Goal: Task Accomplishment & Management: Use online tool/utility

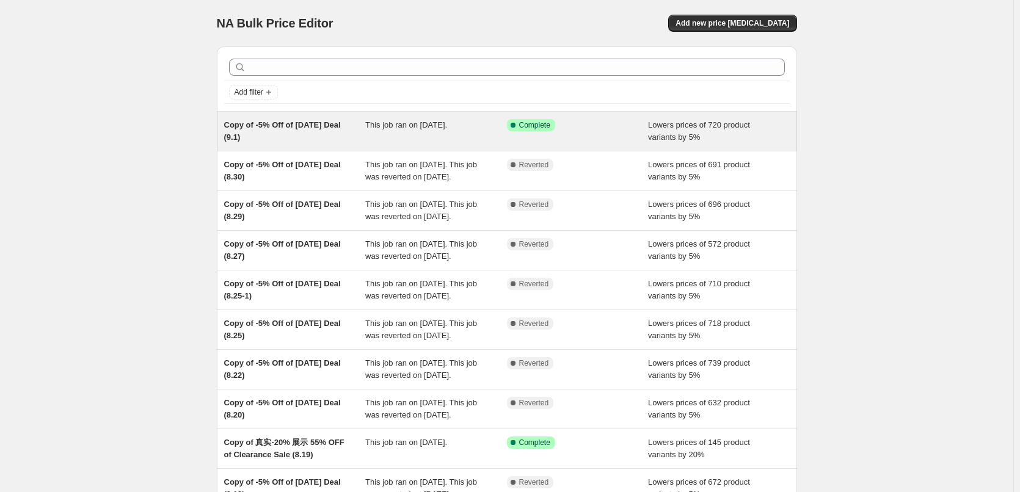
click at [443, 136] on div "This job ran on [DATE]." at bounding box center [436, 131] width 142 height 24
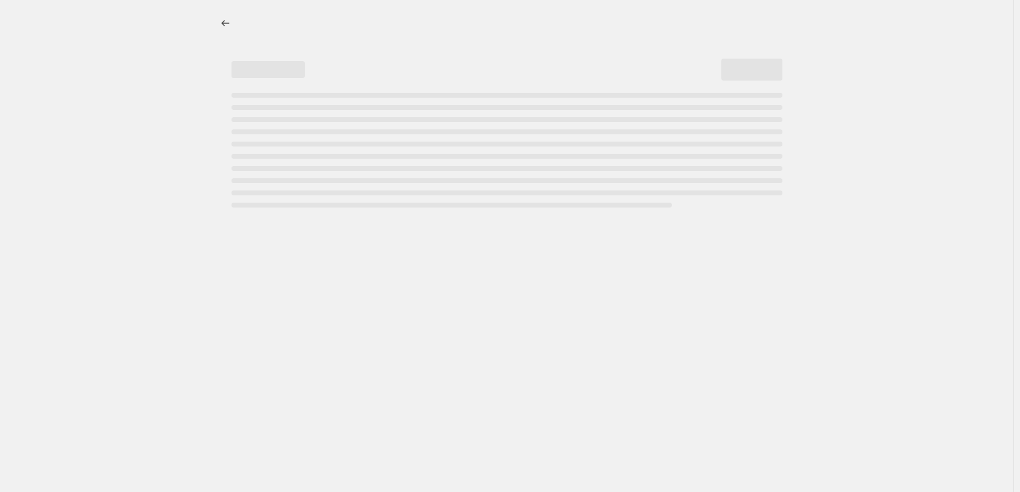
select select "percentage"
select select "pp"
select select "collection"
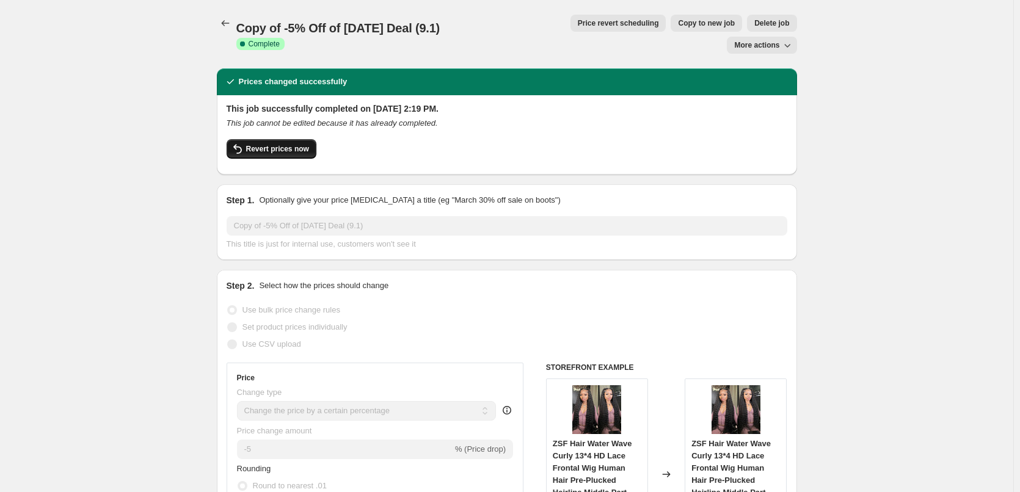
click at [281, 144] on span "Revert prices now" at bounding box center [277, 149] width 63 height 10
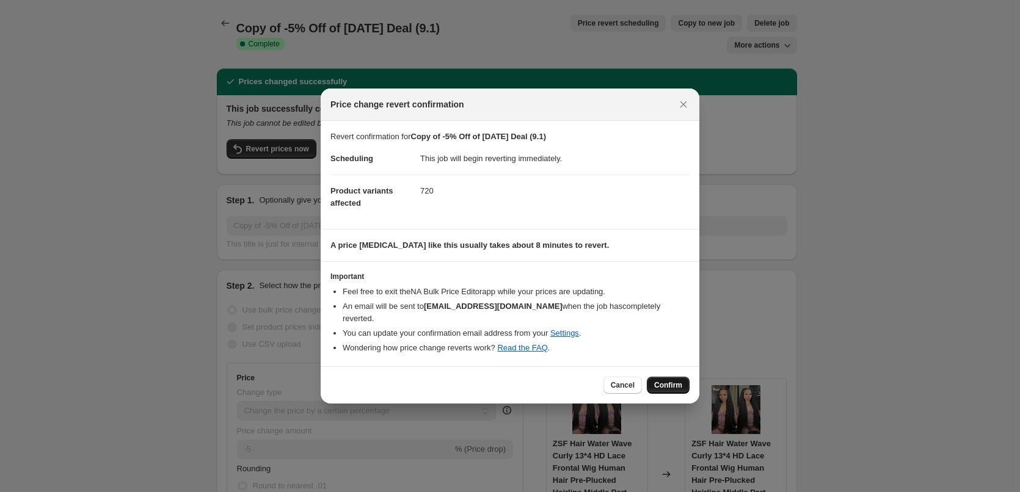
click at [660, 380] on span "Confirm" at bounding box center [668, 385] width 28 height 10
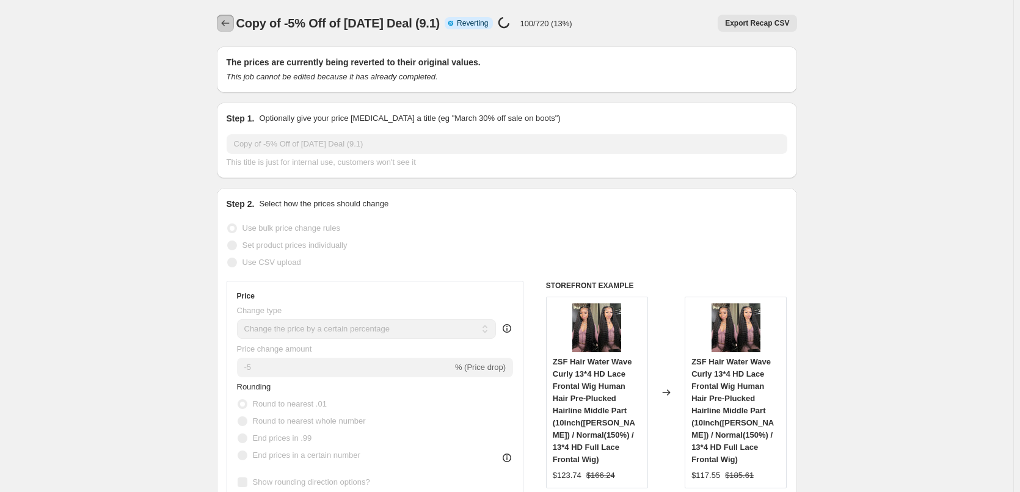
click at [229, 23] on icon "Price change jobs" at bounding box center [225, 23] width 12 height 12
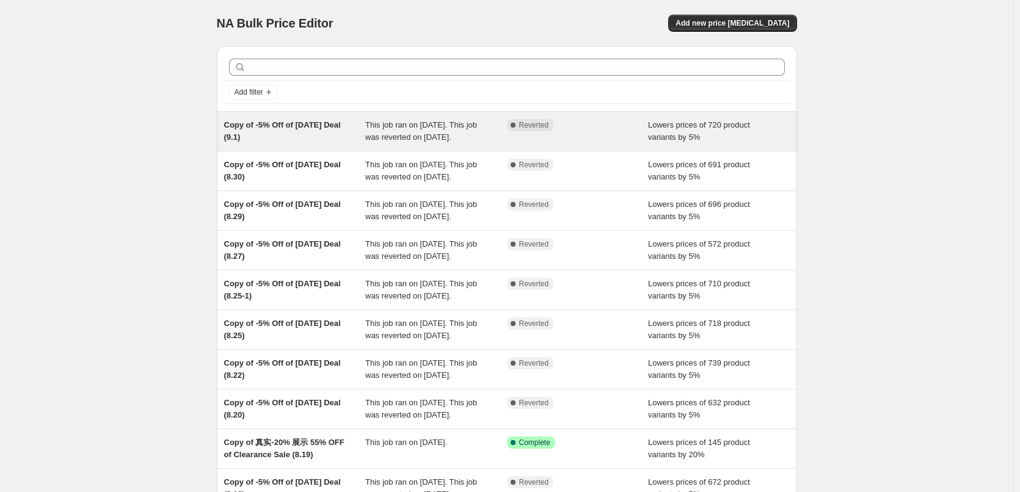
click at [448, 140] on span "This job ran on [DATE]. This job was reverted on [DATE]." at bounding box center [421, 130] width 112 height 21
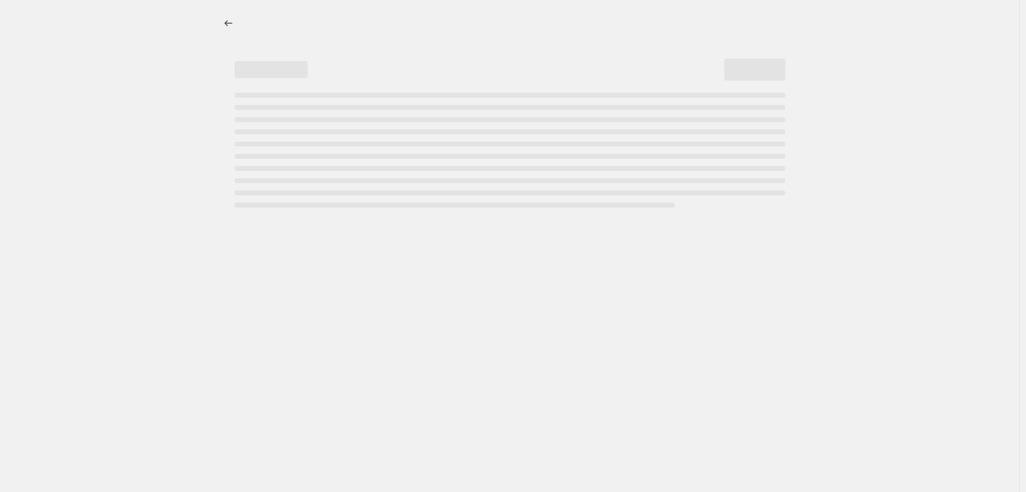
select select "percentage"
select select "pp"
select select "collection"
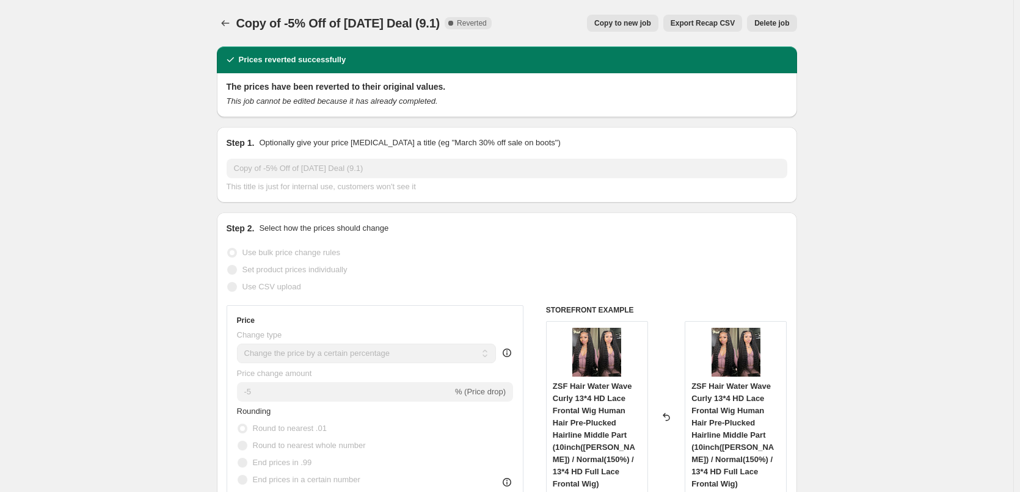
click at [640, 20] on span "Copy to new job" at bounding box center [622, 23] width 57 height 10
select select "percentage"
select select "pp"
select select "collection"
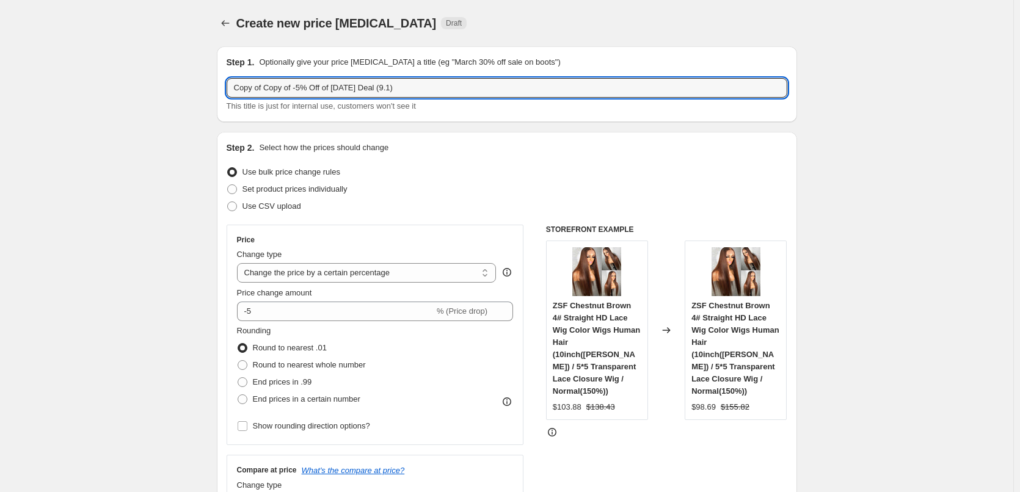
drag, startPoint x: 267, startPoint y: 87, endPoint x: 228, endPoint y: 83, distance: 39.9
click at [228, 83] on div "Step 1. Optionally give your price [MEDICAL_DATA] a title (eg "March 30% off sa…" at bounding box center [507, 84] width 580 height 76
click at [356, 88] on input "Copy of -5% Off of [DATE] Deal (9.1)" at bounding box center [507, 88] width 560 height 20
type input "Copy of -5% Off of [DATE] Deal (9.3)"
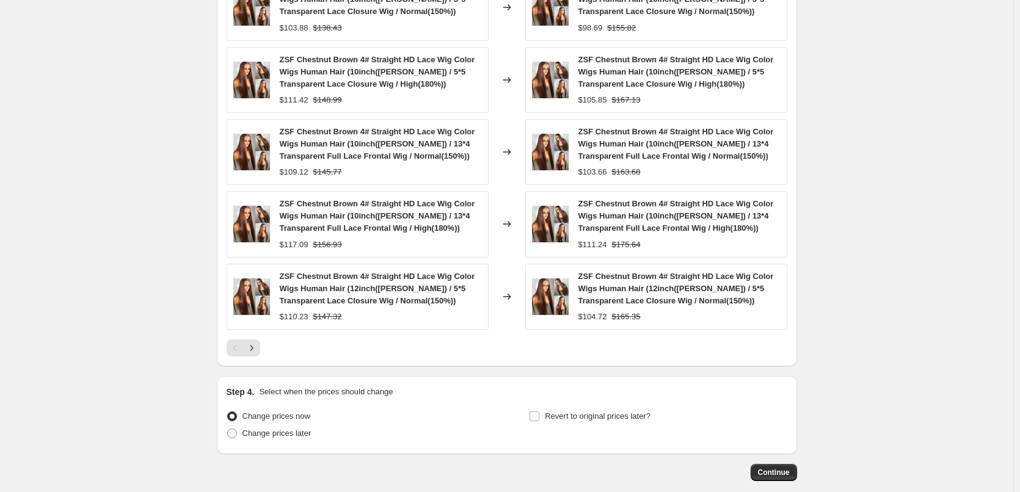
scroll to position [1115, 0]
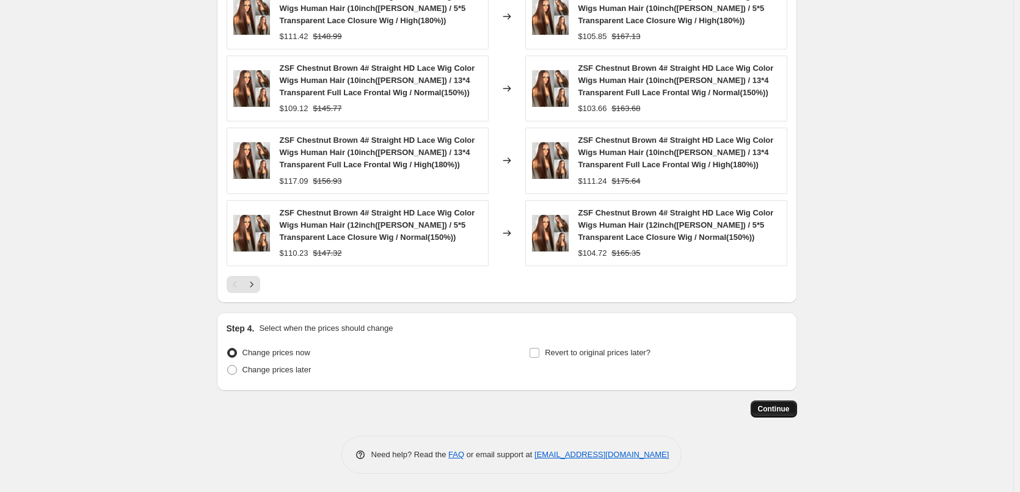
click at [795, 408] on button "Continue" at bounding box center [773, 409] width 46 height 17
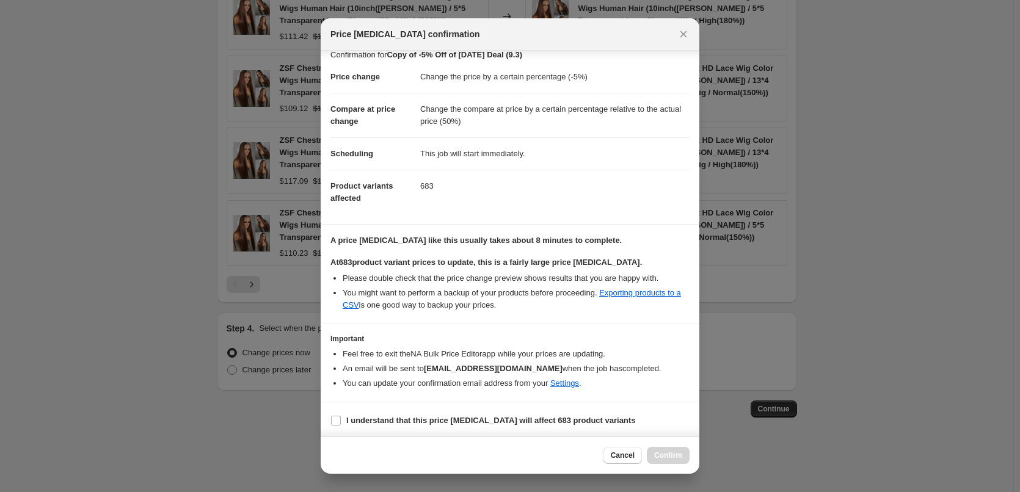
scroll to position [14, 0]
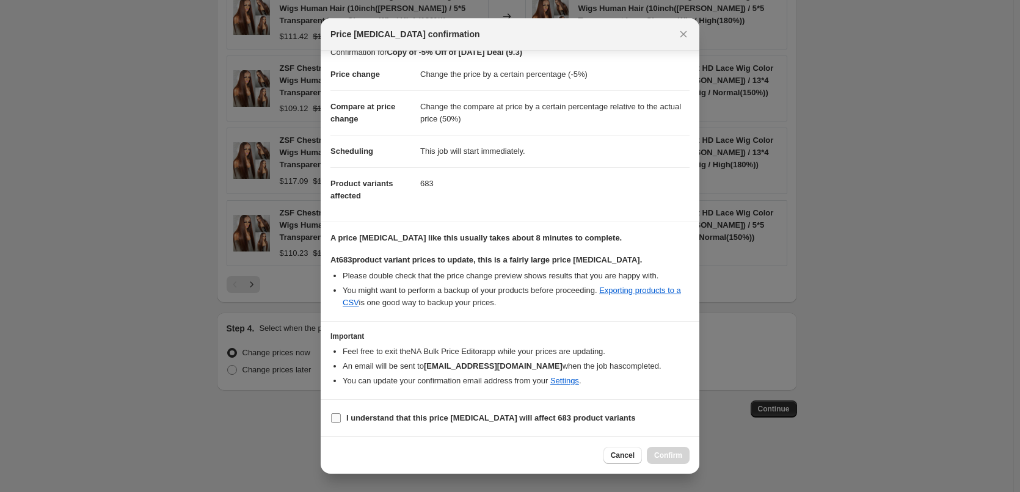
click at [339, 419] on input "I understand that this price [MEDICAL_DATA] will affect 683 product variants" at bounding box center [336, 418] width 10 height 10
checkbox input "true"
click at [670, 459] on span "Confirm" at bounding box center [668, 456] width 28 height 10
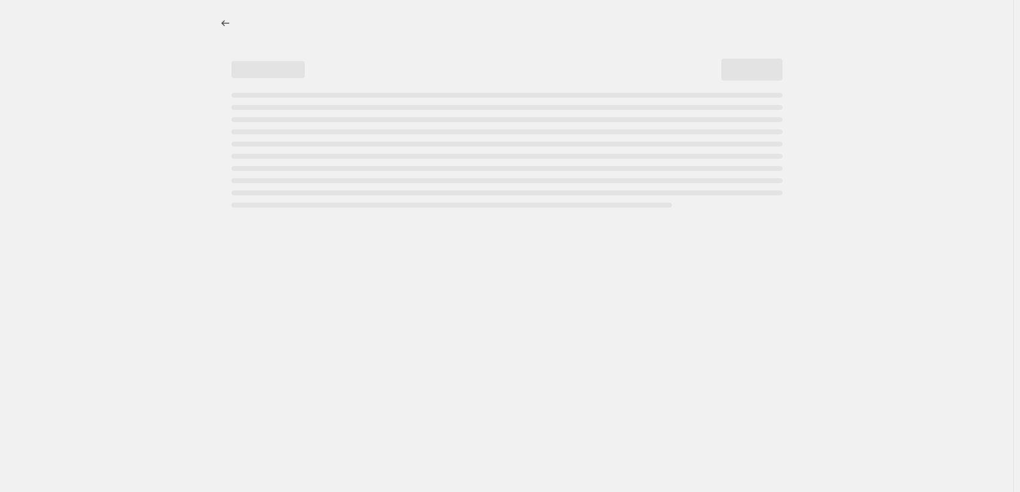
select select "percentage"
select select "pp"
select select "collection"
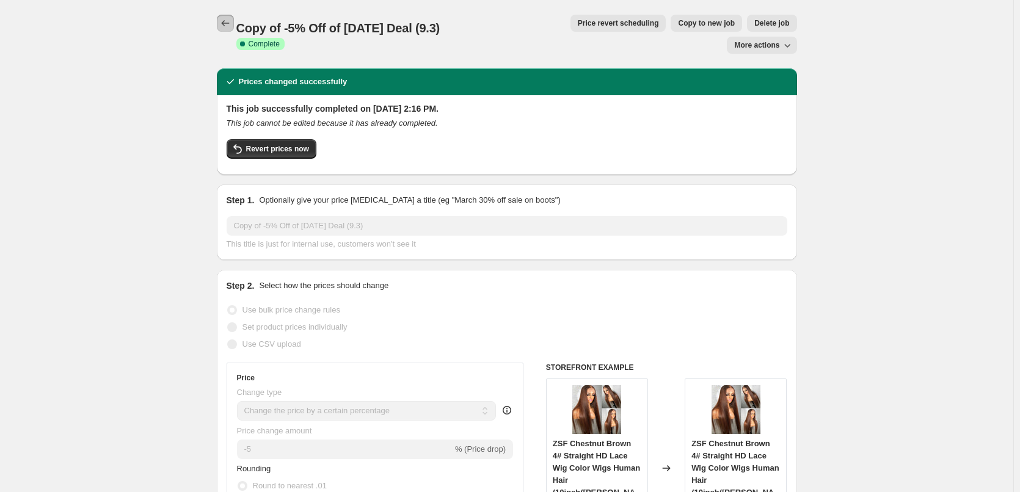
click at [223, 22] on icon "Price change jobs" at bounding box center [225, 23] width 12 height 12
